Goal: Complete application form

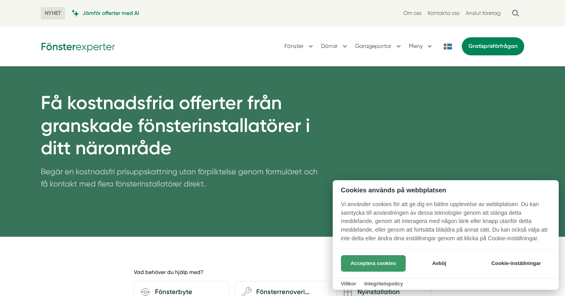
click at [366, 264] on button "Acceptera cookies" at bounding box center [373, 263] width 65 height 16
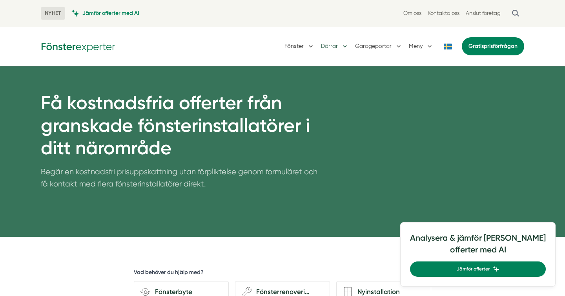
click at [344, 46] on button "Dörrar" at bounding box center [335, 46] width 28 height 20
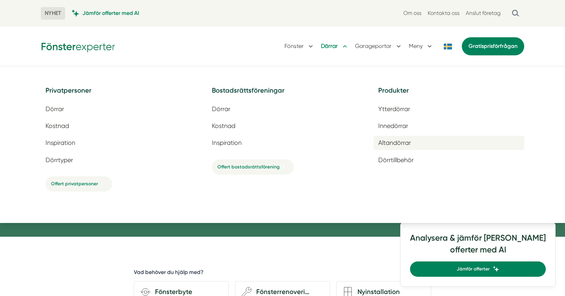
click at [391, 141] on span "Altandörrar" at bounding box center [394, 142] width 33 height 7
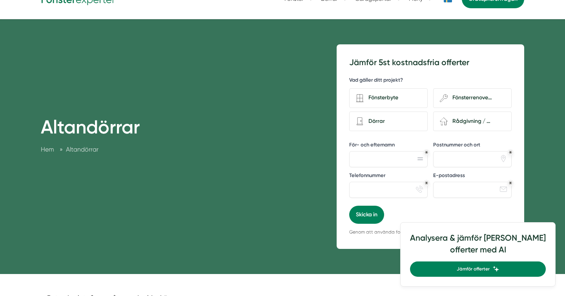
scroll to position [46, 0]
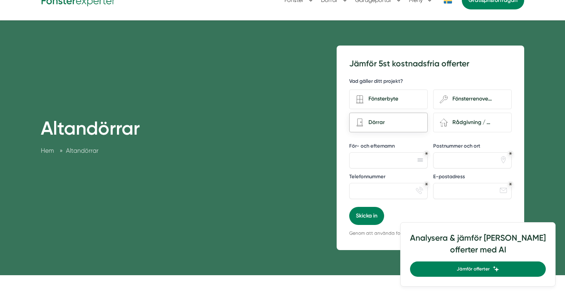
click at [379, 123] on div "Dörrar" at bounding box center [392, 122] width 57 height 11
click at [0, 0] on input "Dörrar" at bounding box center [0, 0] width 0 height 0
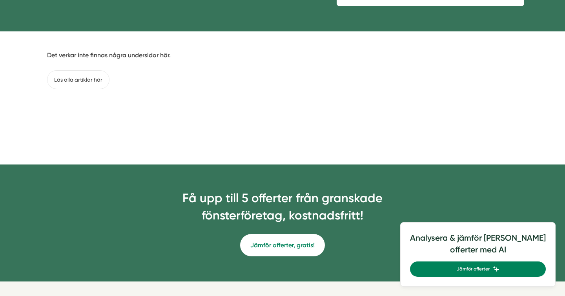
scroll to position [311, 0]
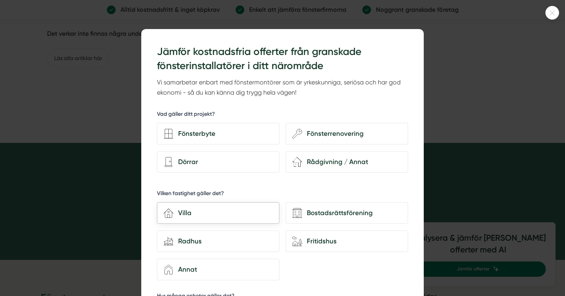
click at [181, 212] on div "Villa" at bounding box center [222, 212] width 99 height 11
click at [0, 0] on input "house-3 Villa" at bounding box center [0, 0] width 0 height 0
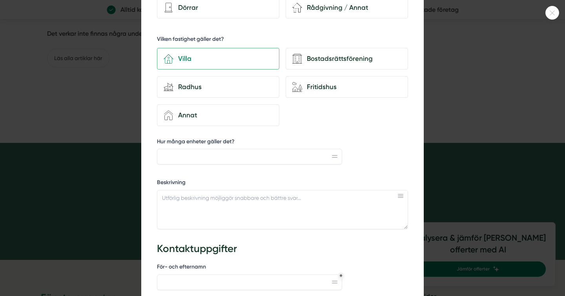
scroll to position [156, 0]
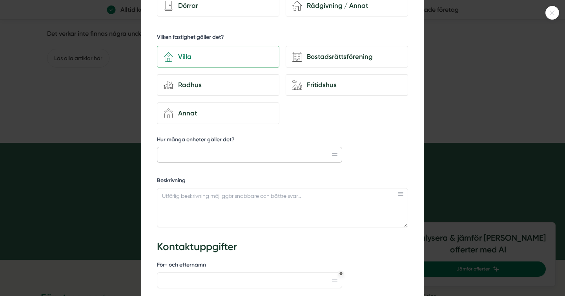
click at [183, 155] on input "Hur många enheter gäller det?" at bounding box center [249, 155] width 185 height 16
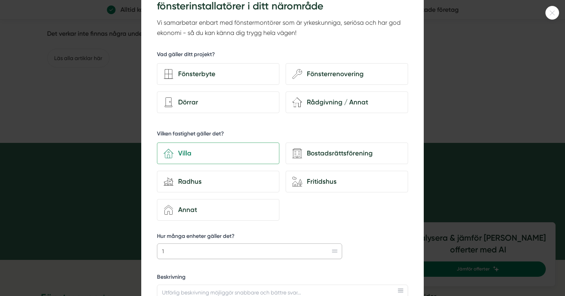
scroll to position [52, 0]
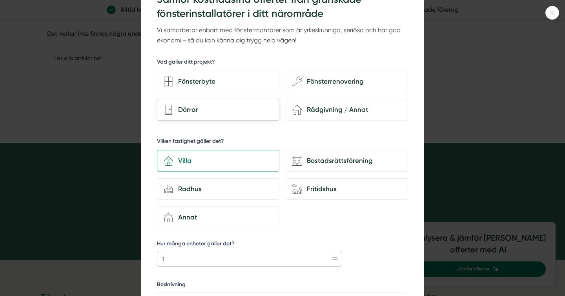
type input "1"
click at [200, 111] on div "Dörrar" at bounding box center [222, 109] width 99 height 11
click at [0, 0] on input "Dörrar" at bounding box center [0, 0] width 0 height 0
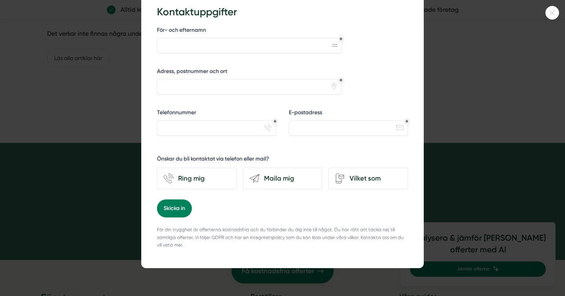
scroll to position [0, 0]
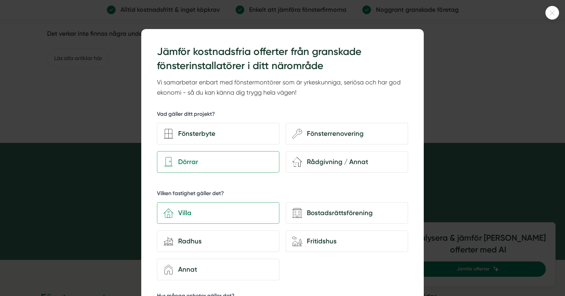
click at [551, 15] on icon at bounding box center [552, 13] width 13 height 5
